Goal: Task Accomplishment & Management: Complete application form

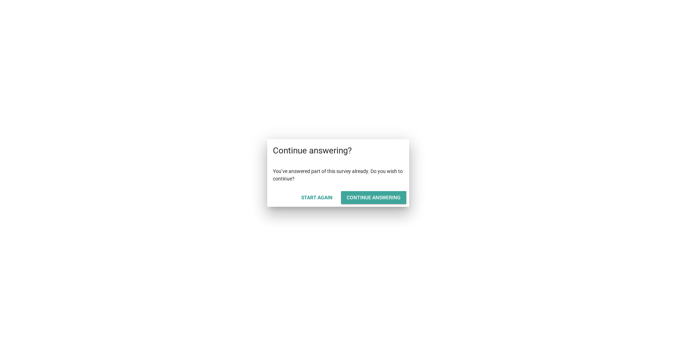
click at [369, 196] on div "Continue answering" at bounding box center [374, 197] width 54 height 7
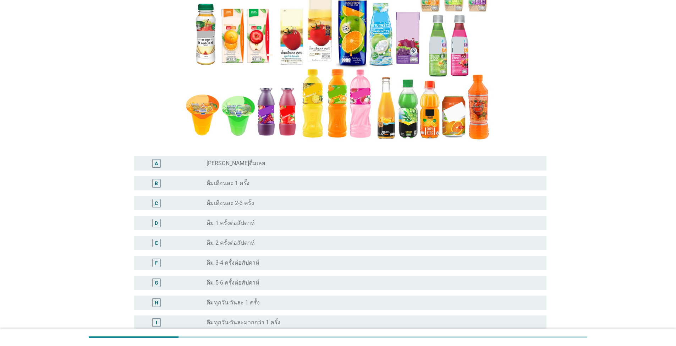
scroll to position [177, 0]
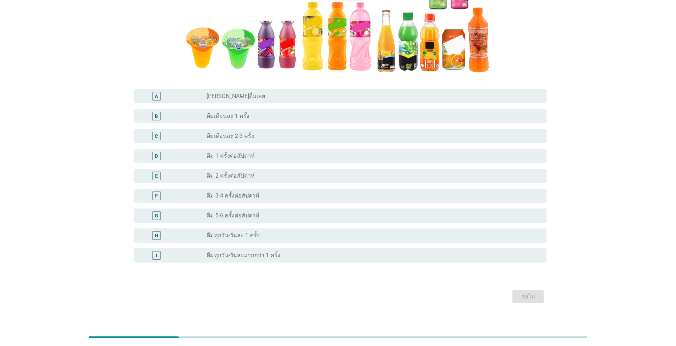
click at [314, 187] on div "F radio_button_unchecked ดื่ม 3-4 ครั้งต่อสัปดาห์" at bounding box center [338, 196] width 417 height 20
click at [322, 196] on div "radio_button_unchecked ดื่ม 3-4 ครั้งต่อสัปดาห์" at bounding box center [370, 195] width 329 height 7
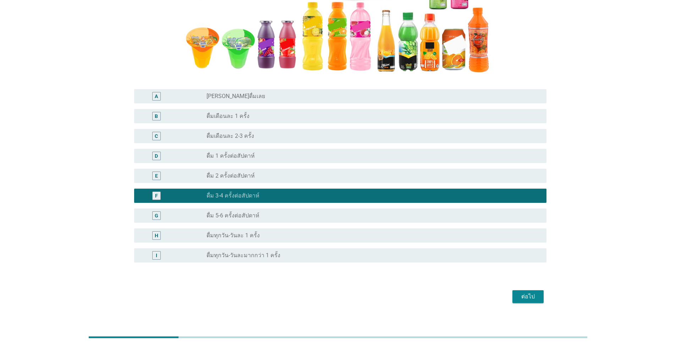
click at [530, 298] on div "ต่อไป" at bounding box center [528, 296] width 20 height 9
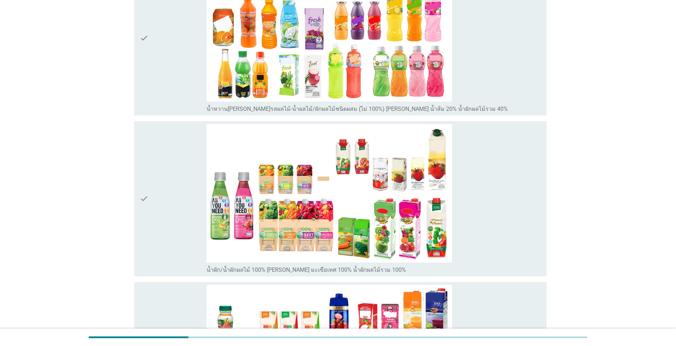
scroll to position [142, 0]
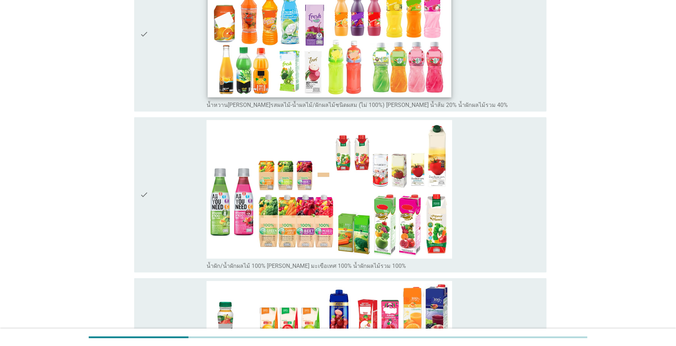
click at [377, 36] on img at bounding box center [329, 28] width 243 height 137
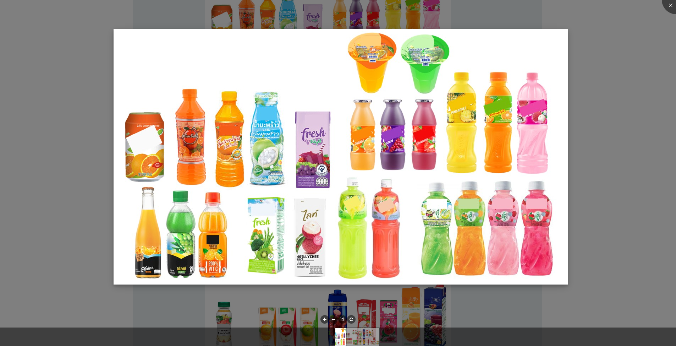
click at [566, 39] on img at bounding box center [341, 156] width 454 height 255
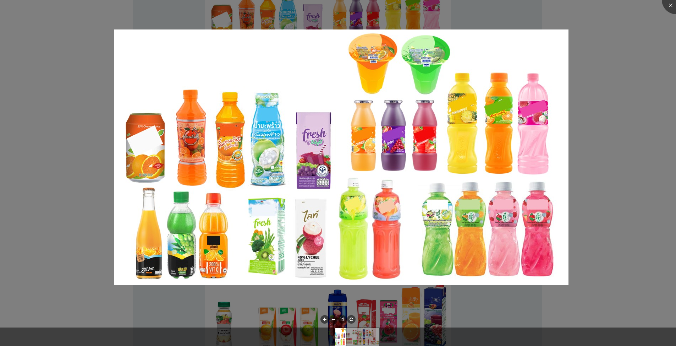
click at [613, 151] on div at bounding box center [338, 173] width 676 height 346
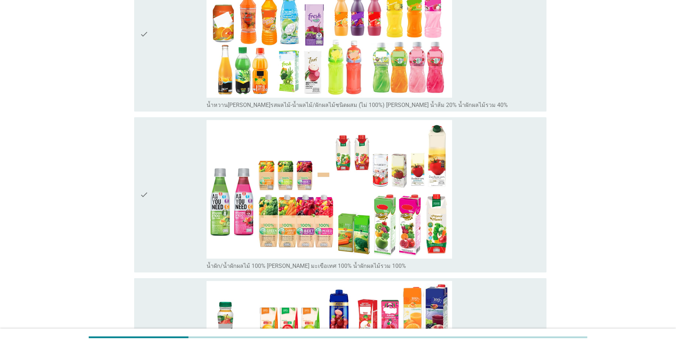
click at [482, 93] on div "check_box_outline_blank น้ำหวาน[PERSON_NAME]รสผลไม้-น้ำผลไม้/ผักผลไม้ชนิดผสม (ไ…" at bounding box center [373, 34] width 334 height 149
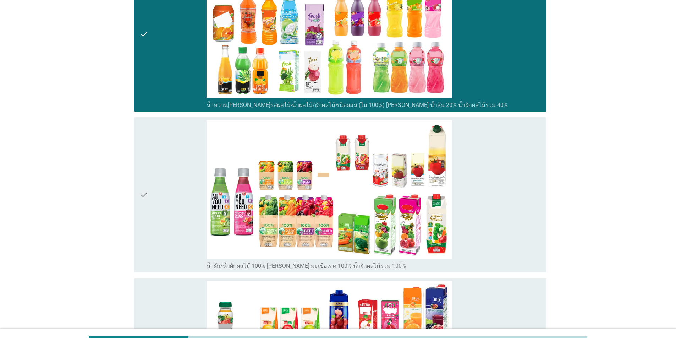
click at [506, 225] on div "check_box_outline_blank น้ำผัก/น้ำผักผลไม้ 100% [PERSON_NAME] มะเขือเทศ 100% น้…" at bounding box center [373, 194] width 334 height 149
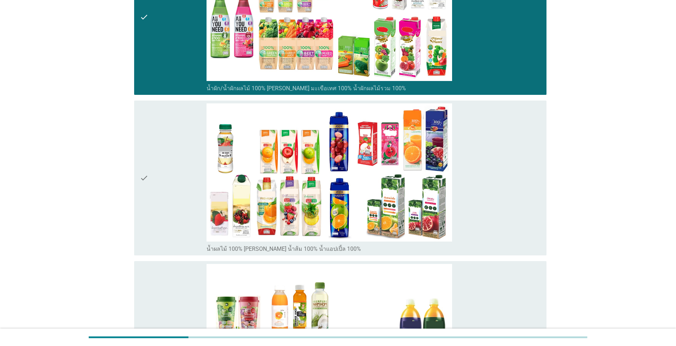
click at [498, 227] on div "check_box_outline_blank น้ำผลไม้ 100% [PERSON_NAME] น้ำส้ม 100% น้ำแอปเปิ้ล 100%" at bounding box center [373, 177] width 334 height 149
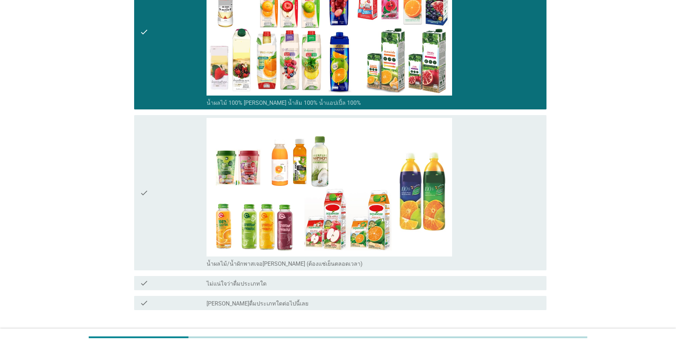
scroll to position [512, 0]
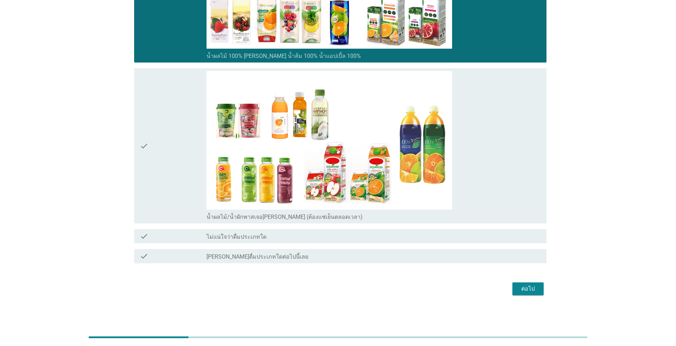
click at [496, 183] on div "check_box_outline_blank น้ำผลไม้/น้ำผักพาสเจอ[PERSON_NAME] (ต้องแช่เย็นตลอดเวลา)" at bounding box center [373, 145] width 334 height 149
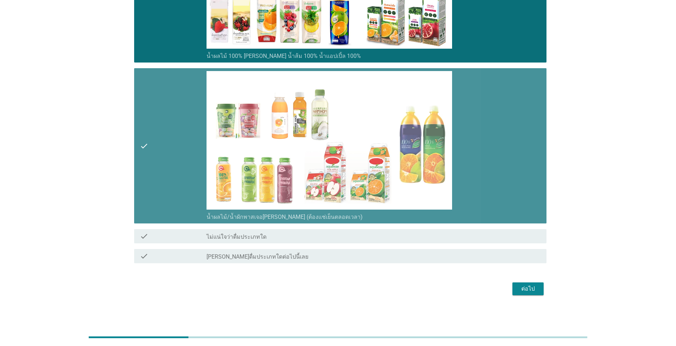
click at [480, 186] on div "check_box_outline_blank น้ำผลไม้/น้ำผักพาสเจอ[PERSON_NAME] (ต้องแช่เย็นตลอดเวลา)" at bounding box center [373, 145] width 334 height 149
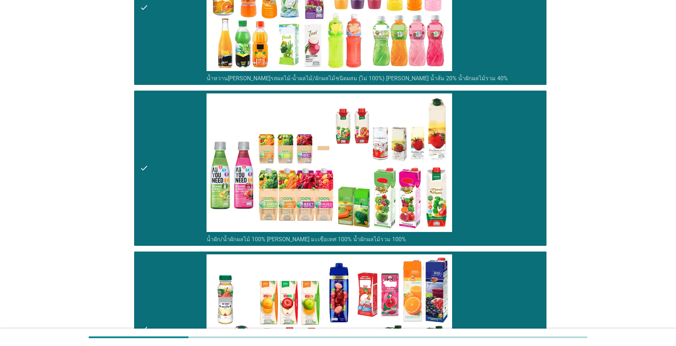
scroll to position [157, 0]
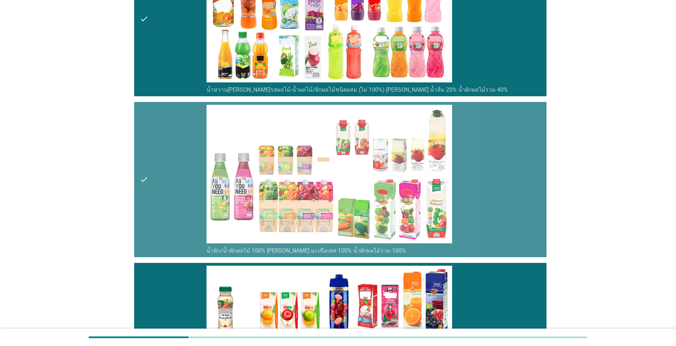
click at [496, 198] on div "check_box_outline_blank น้ำผัก/น้ำผักผลไม้ 100% [PERSON_NAME] มะเขือเทศ 100% น้…" at bounding box center [373, 179] width 334 height 149
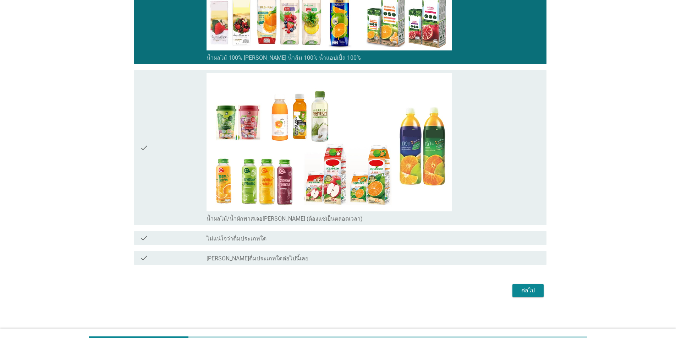
scroll to position [512, 0]
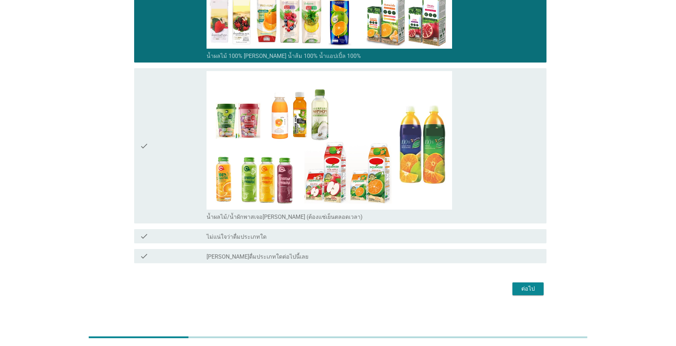
click at [524, 289] on div "ต่อไป" at bounding box center [528, 288] width 20 height 9
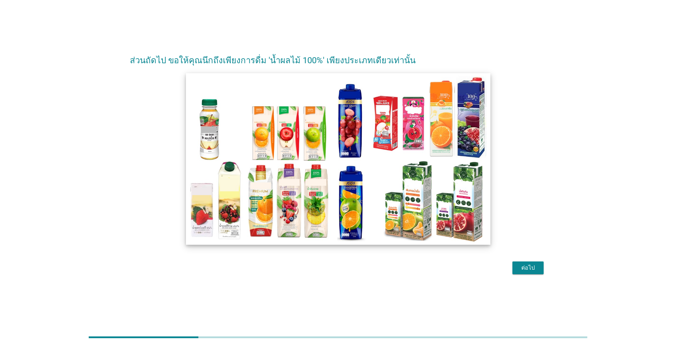
scroll to position [17, 0]
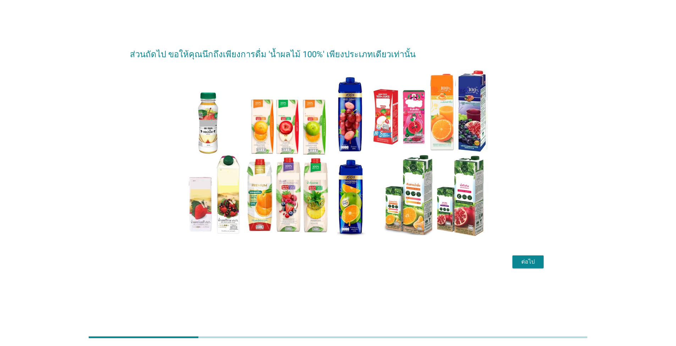
click at [523, 261] on div "ต่อไป" at bounding box center [528, 261] width 20 height 9
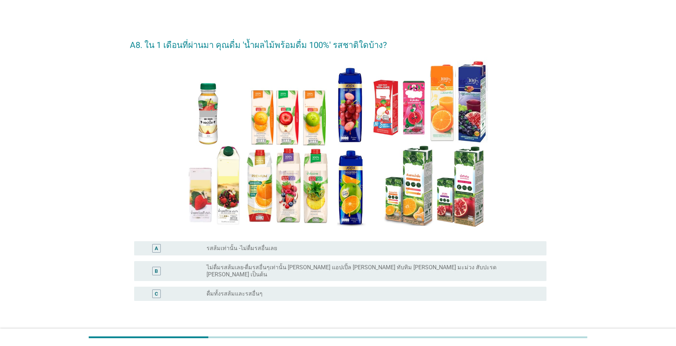
click at [344, 248] on div "radio_button_unchecked รสส้มเท่านั้น -ไม่ดื่มรสอื่นเลย" at bounding box center [370, 247] width 329 height 7
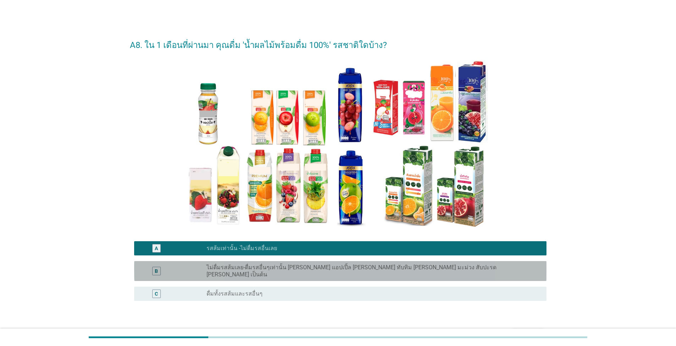
click at [454, 267] on div "radio_button_unchecked ไม่ดื่มรสส้มเลย-ดื่มรสอื่นๆเท่านั้น [PERSON_NAME] แอปเปิ…" at bounding box center [370, 271] width 329 height 14
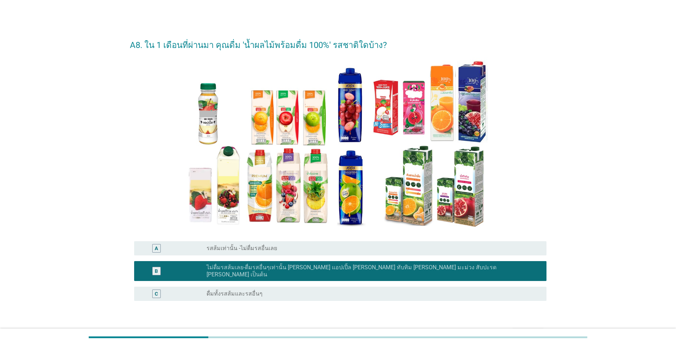
click at [529, 330] on div "ต่อไป" at bounding box center [528, 334] width 20 height 9
